Goal: Find specific page/section

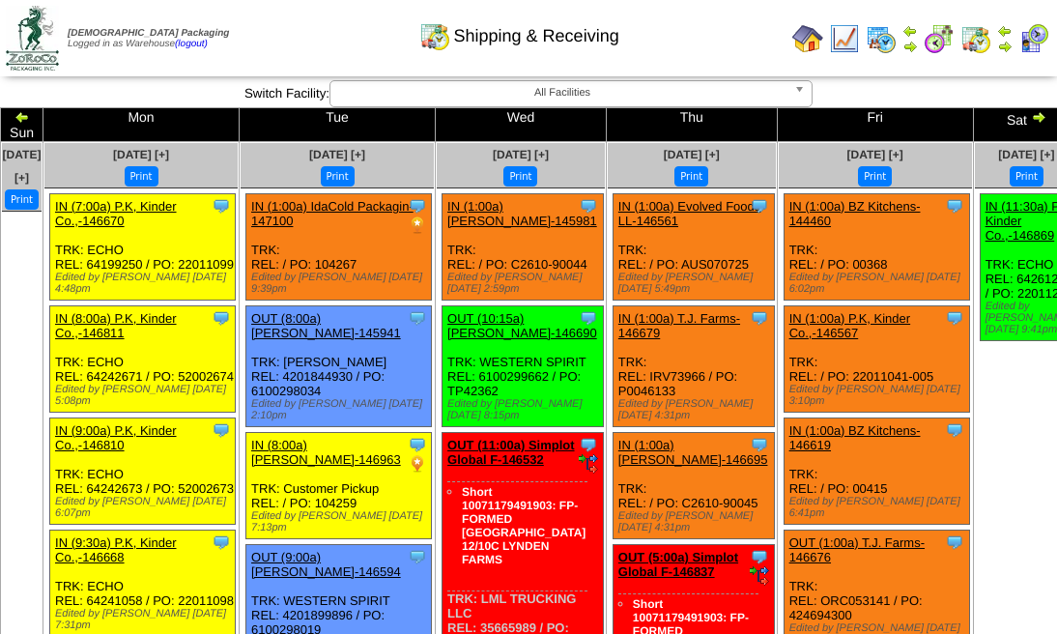
scroll to position [1921, 0]
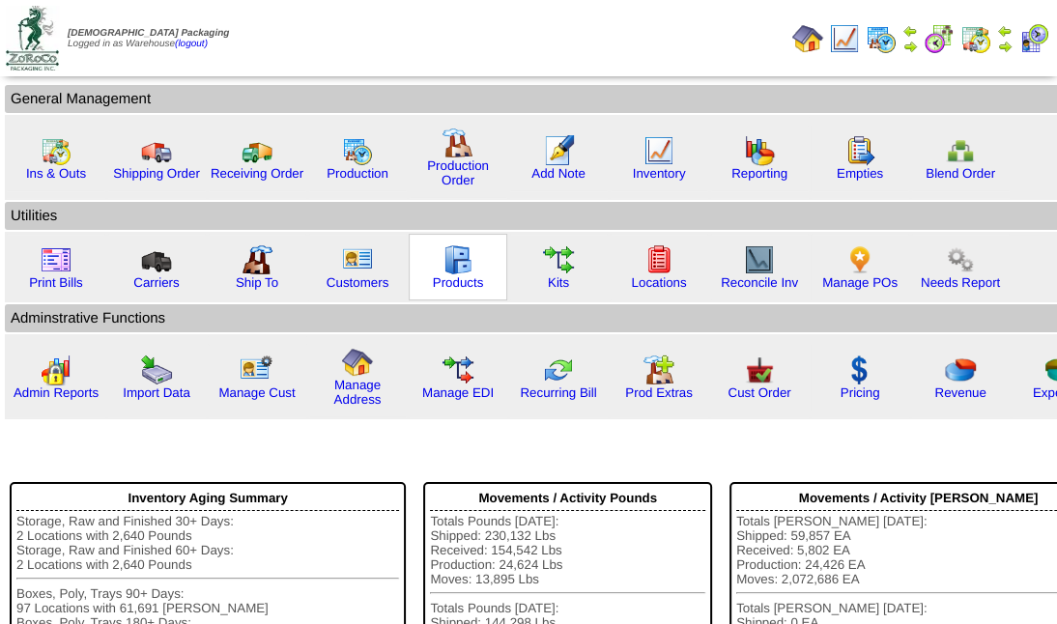
click at [459, 258] on img at bounding box center [458, 259] width 31 height 31
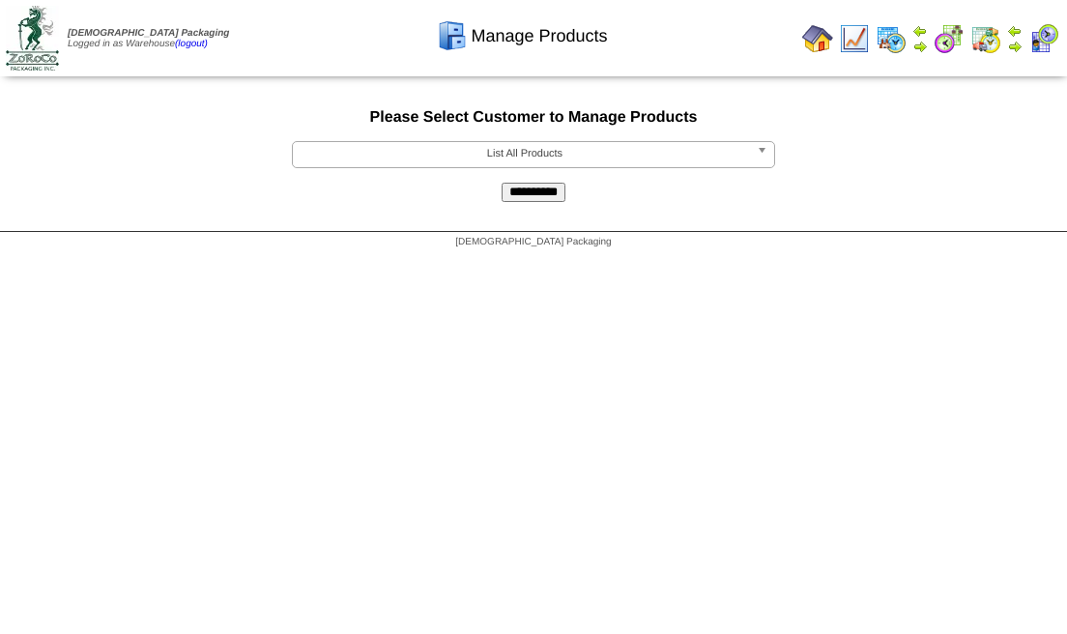
click at [763, 155] on b at bounding box center [765, 154] width 17 height 25
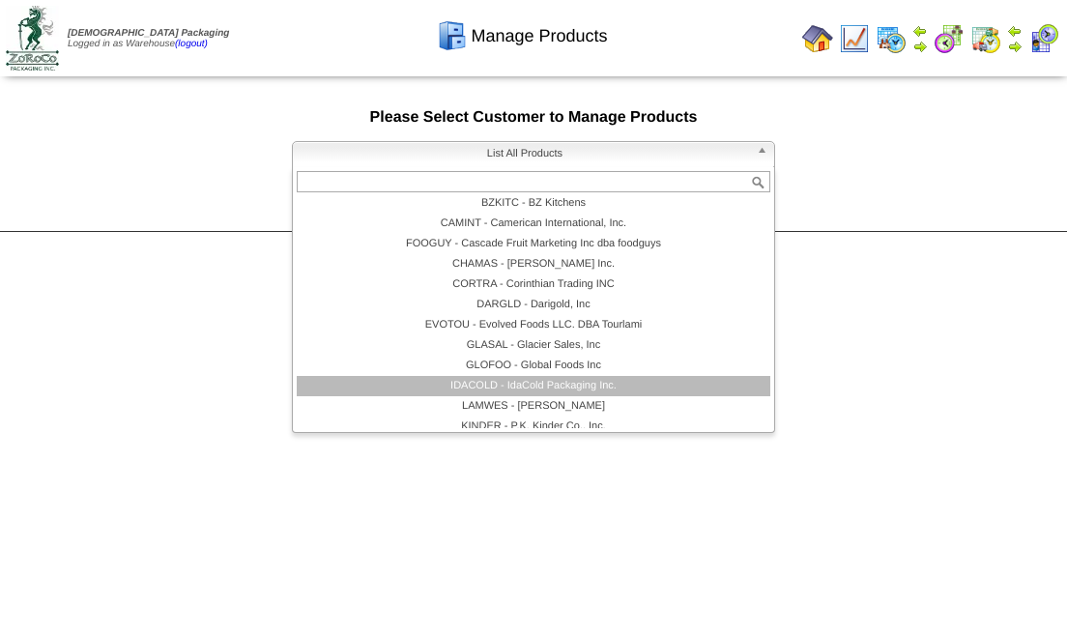
scroll to position [129, 0]
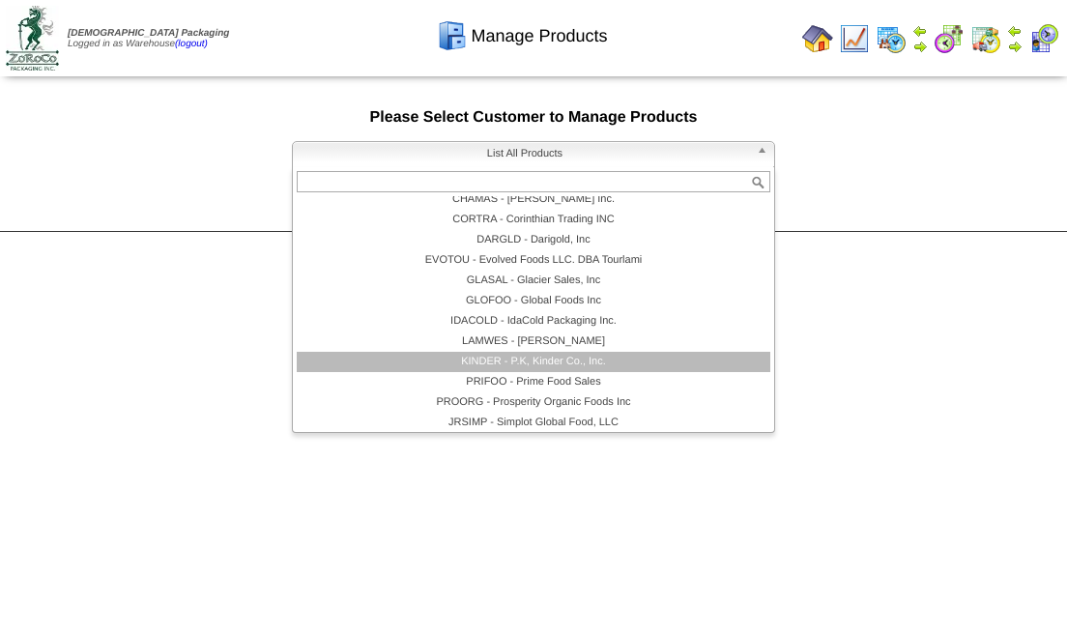
click at [589, 364] on li "KINDER - P.K, Kinder Co., Inc." at bounding box center [533, 362] width 473 height 20
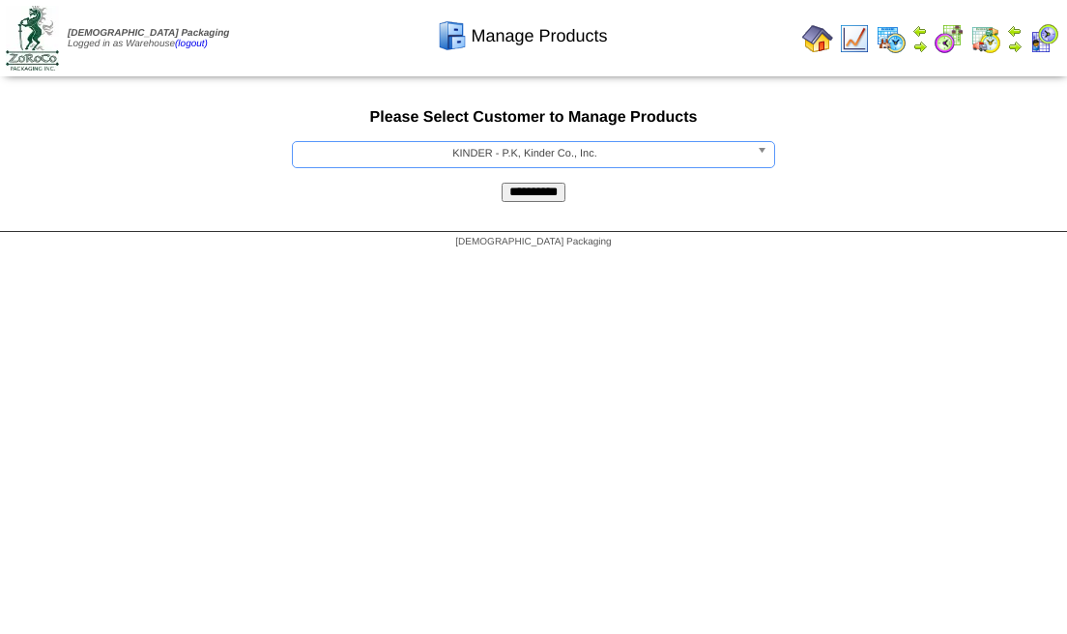
click at [556, 187] on input "**********" at bounding box center [533, 192] width 64 height 19
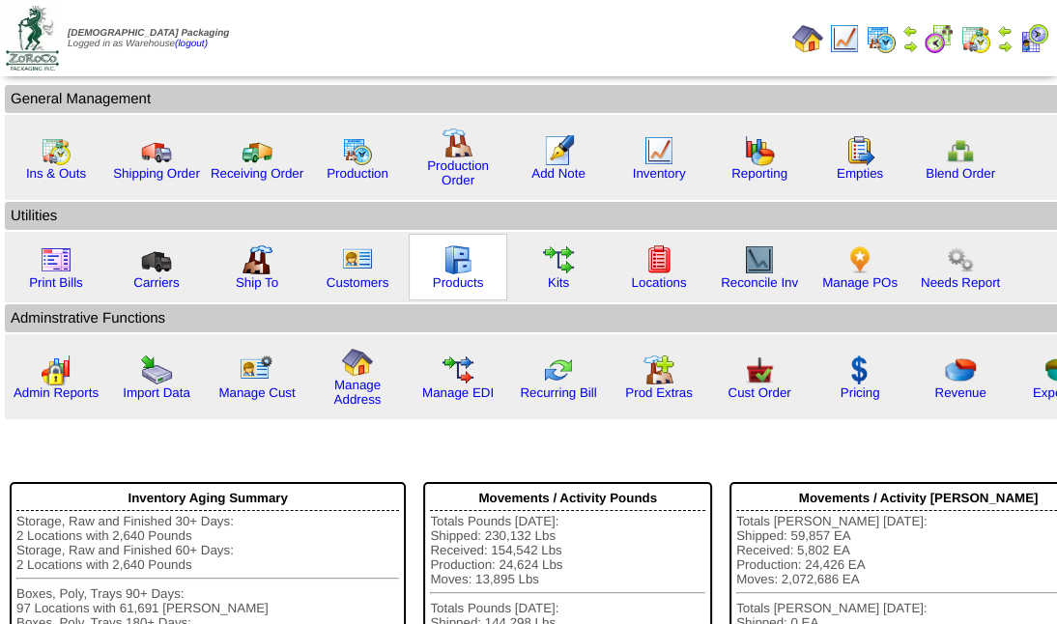
click at [465, 267] on img at bounding box center [458, 259] width 31 height 31
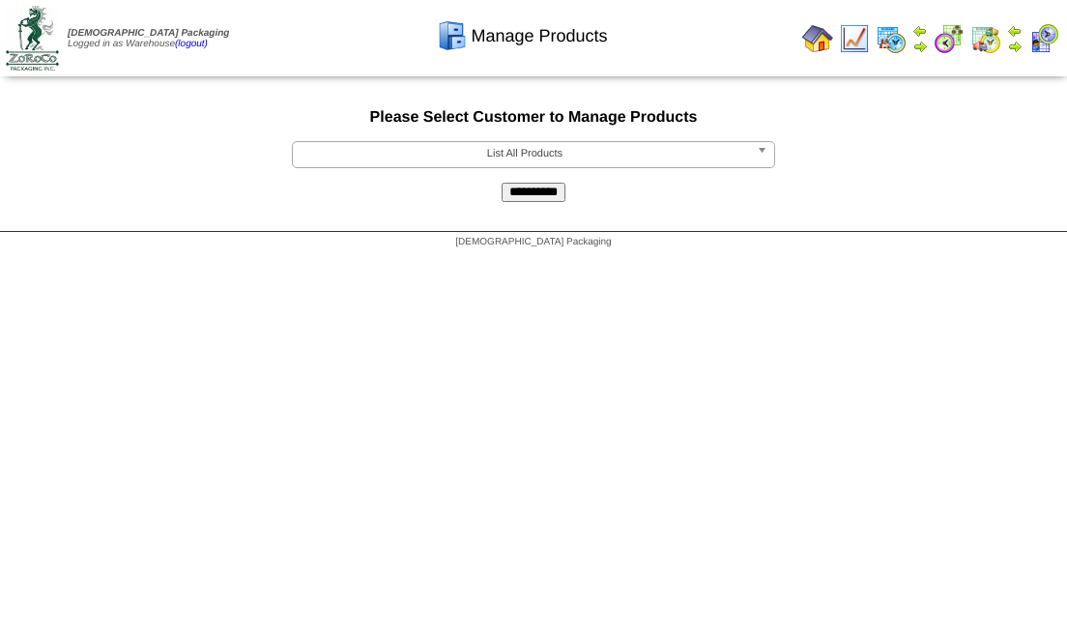
click at [536, 147] on span "List All Products" at bounding box center [524, 153] width 448 height 23
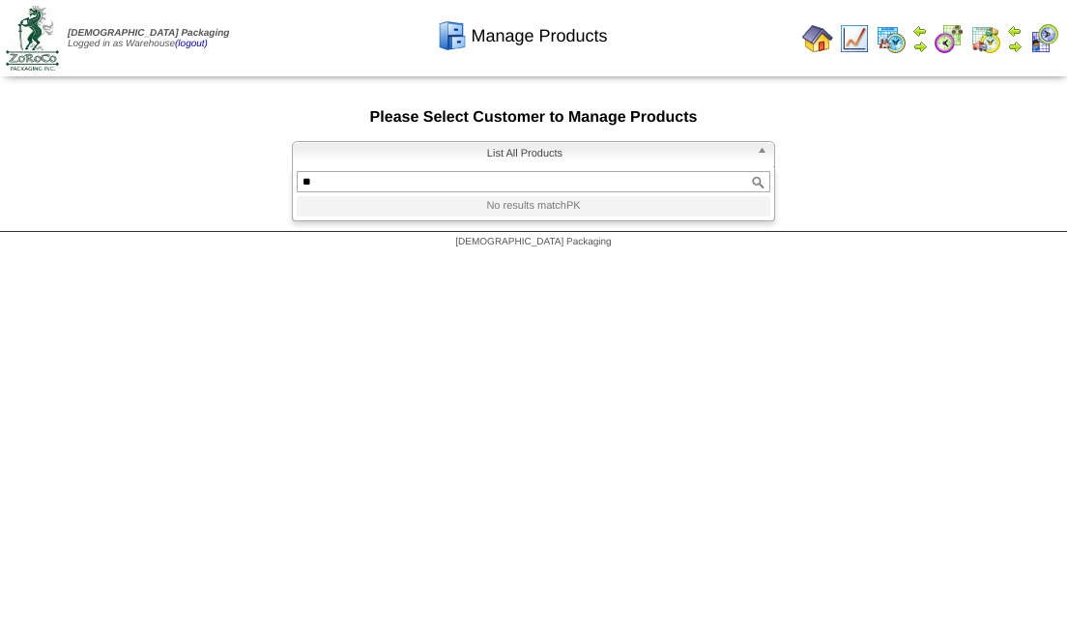
type input "*"
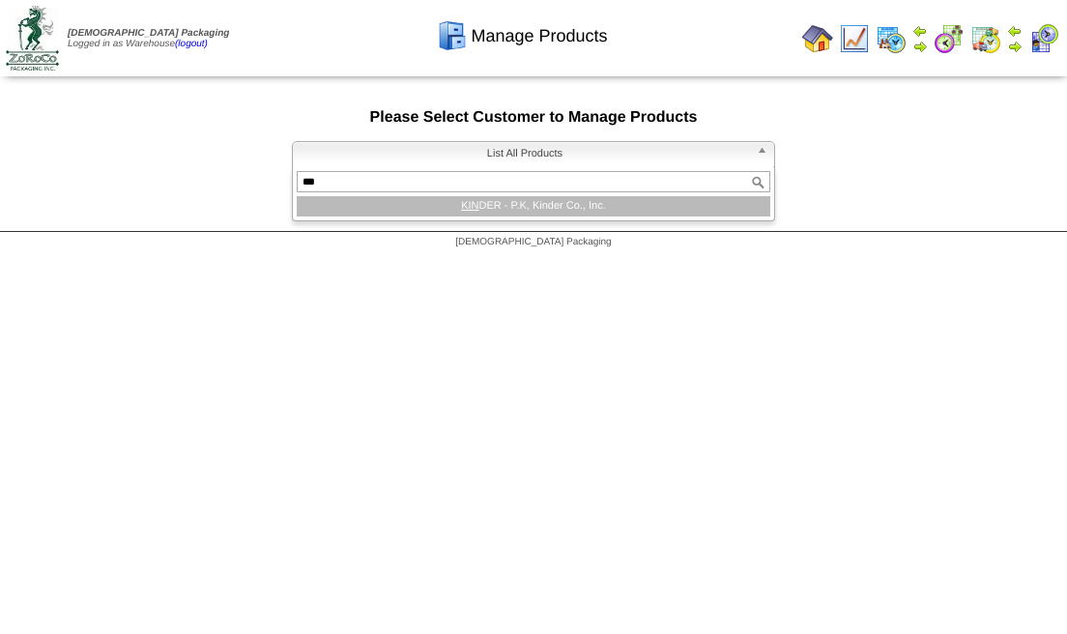
type input "***"
click at [586, 205] on li "KIN DER - P.K, Kinder Co., Inc." at bounding box center [533, 206] width 473 height 20
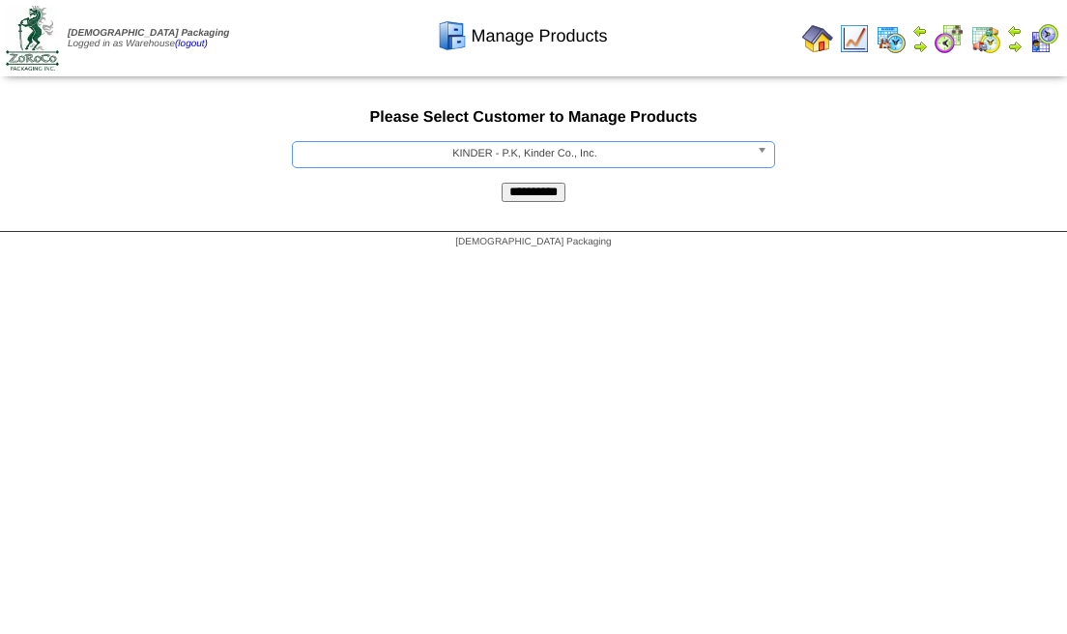
click at [549, 195] on input "**********" at bounding box center [533, 192] width 64 height 19
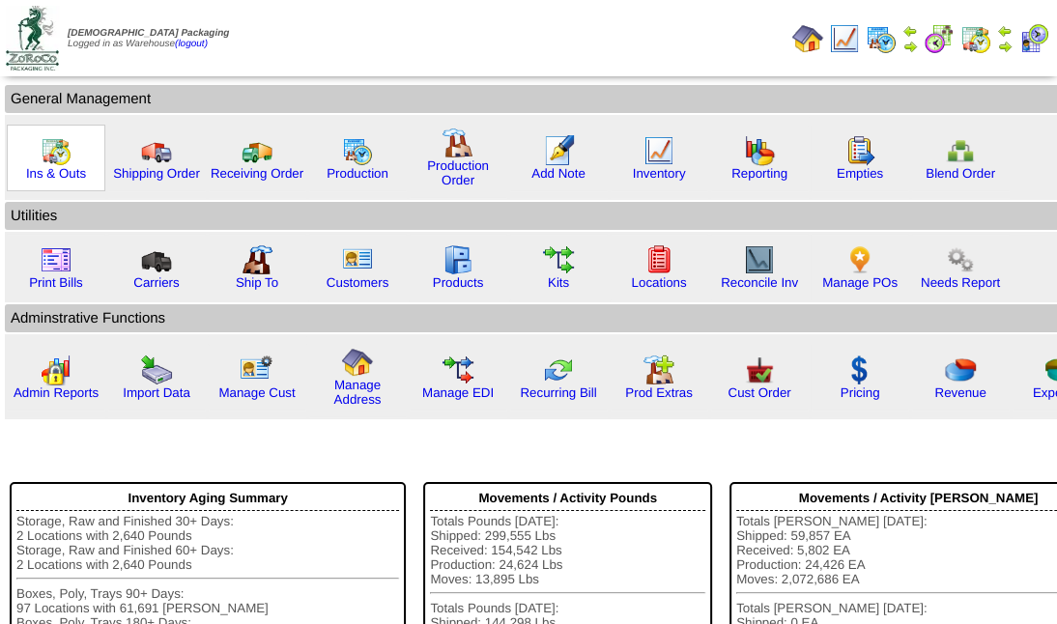
click at [57, 153] on img at bounding box center [56, 150] width 31 height 31
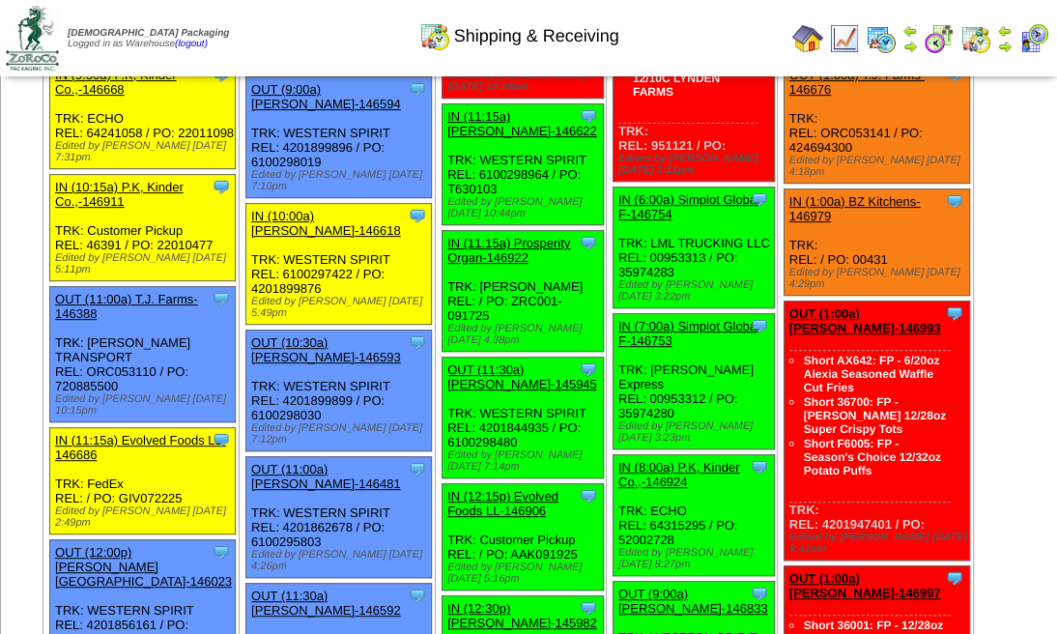
scroll to position [515, 0]
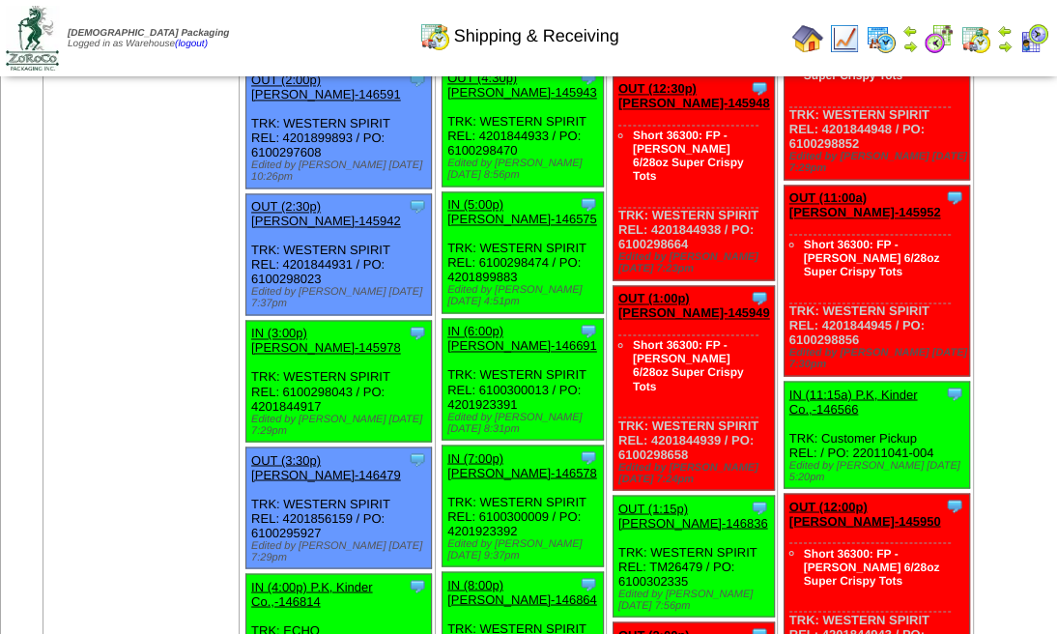
scroll to position [1739, 0]
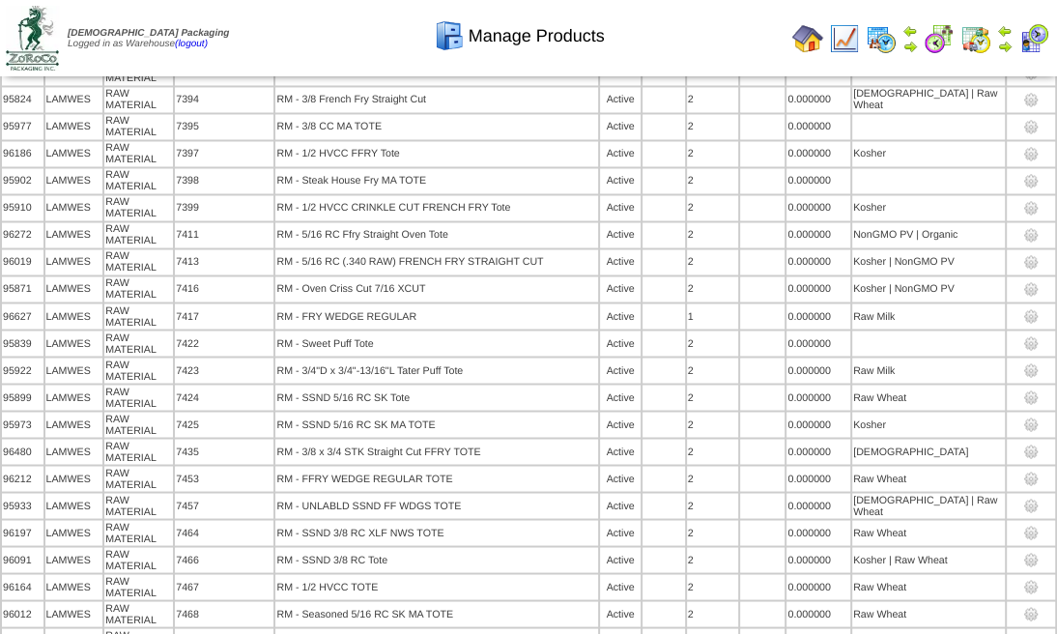
scroll to position [11724, 0]
